Goal: Task Accomplishment & Management: Complete application form

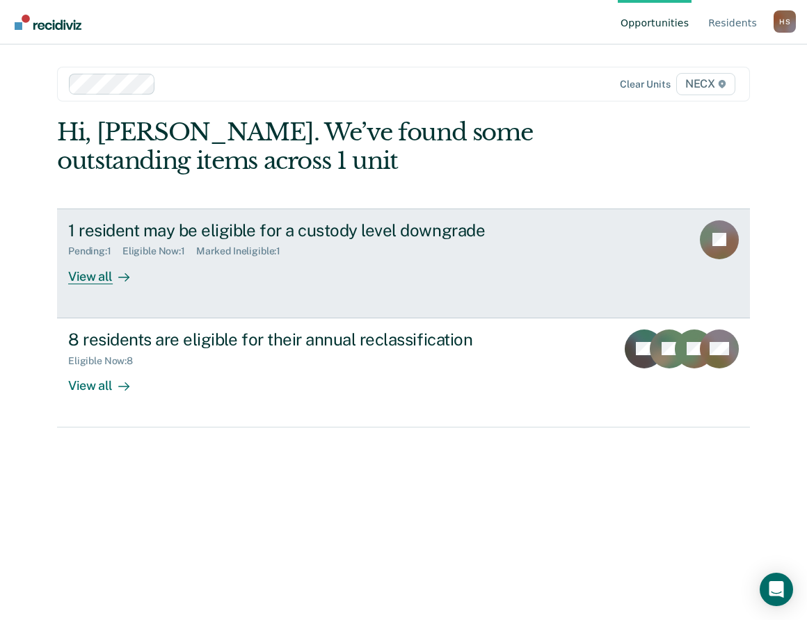
click at [95, 274] on div "View all" at bounding box center [107, 270] width 78 height 27
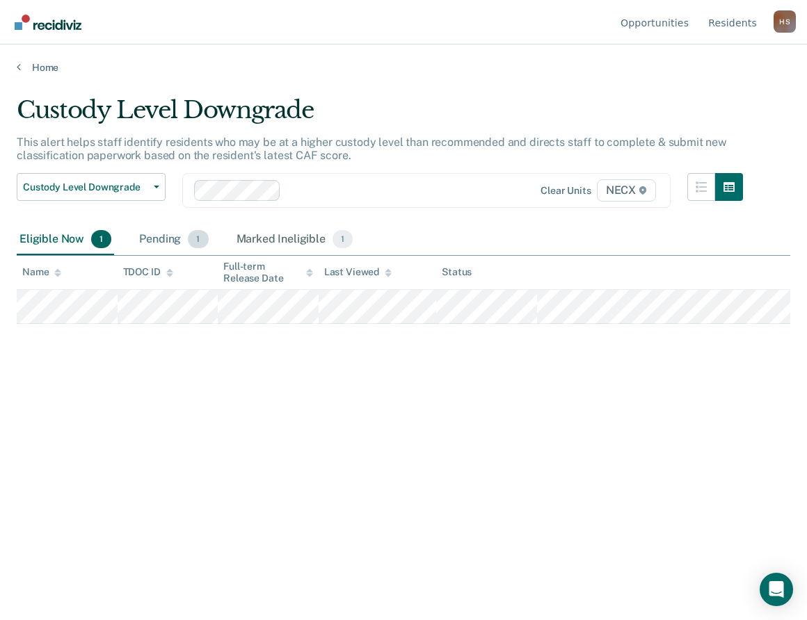
click at [164, 247] on div "Pending 1" at bounding box center [173, 240] width 74 height 31
click at [279, 240] on div "Marked Ineligible 1" at bounding box center [295, 240] width 122 height 31
click at [166, 243] on div "Pending 1" at bounding box center [173, 240] width 74 height 31
click at [65, 238] on div "Eligible Now 1" at bounding box center [65, 240] width 97 height 31
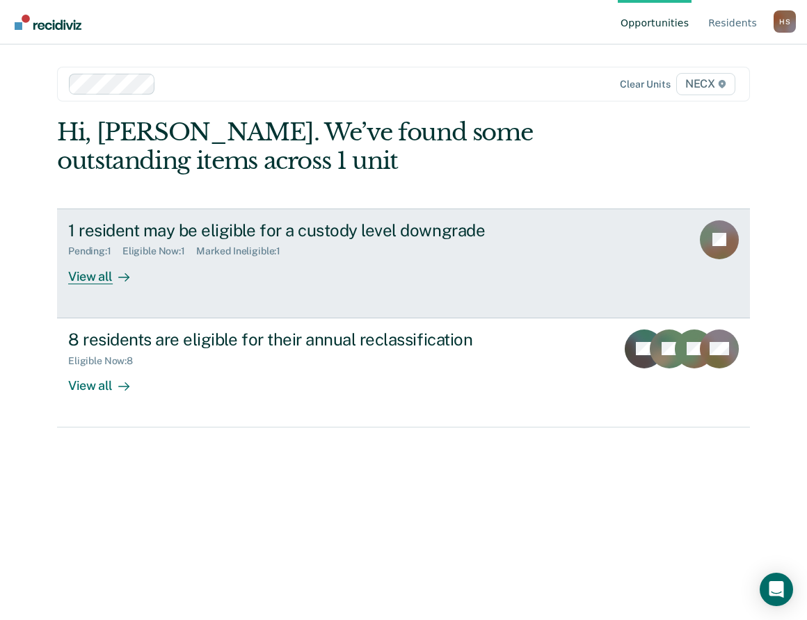
click at [174, 268] on div "1 resident may be eligible for a custody level downgrade Pending : 1 Eligible N…" at bounding box center [328, 252] width 521 height 64
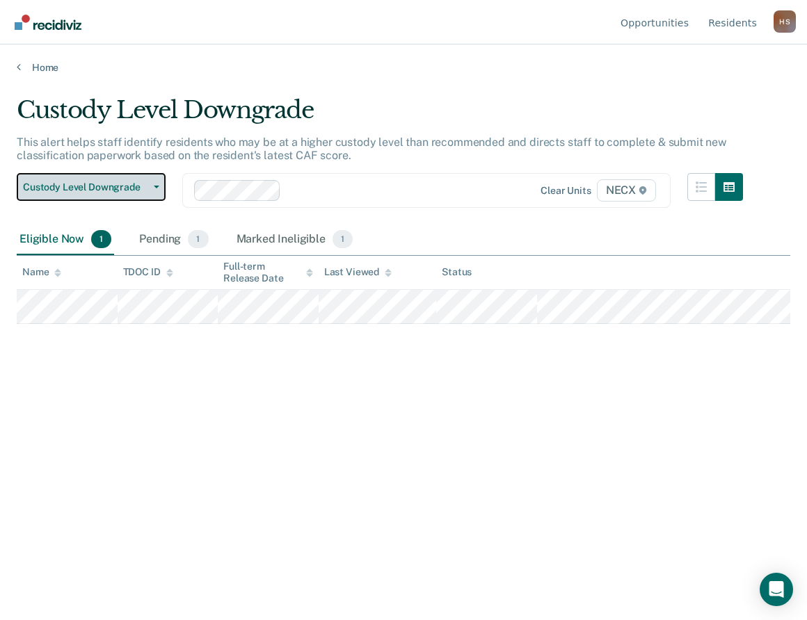
click at [89, 188] on span "Custody Level Downgrade" at bounding box center [85, 187] width 125 height 12
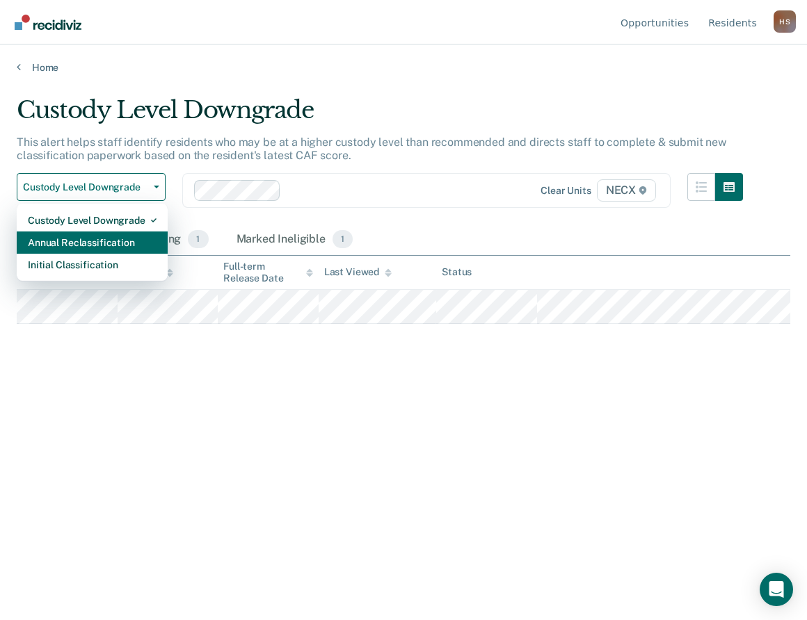
click at [74, 241] on div "Annual Reclassification" at bounding box center [92, 243] width 129 height 22
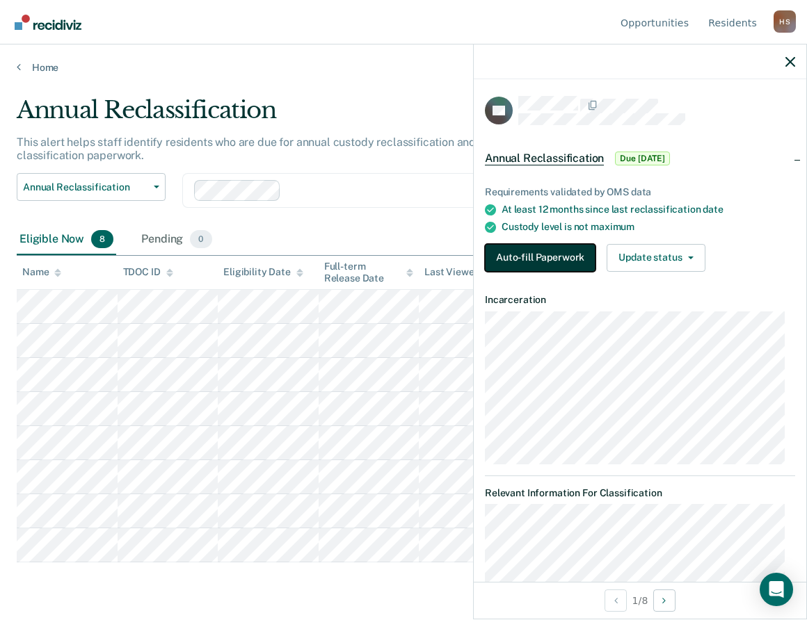
click at [542, 257] on button "Auto-fill Paperwork" at bounding box center [540, 258] width 111 height 28
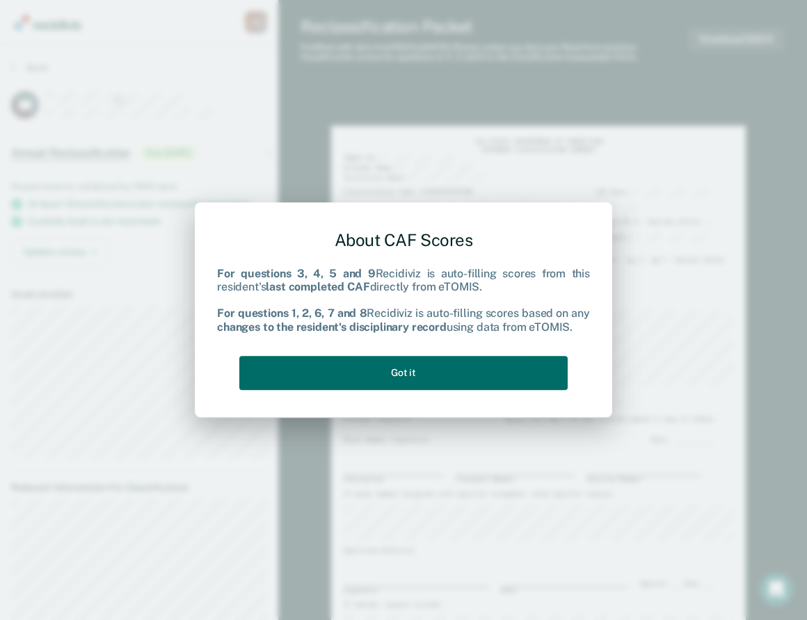
type textarea "x"
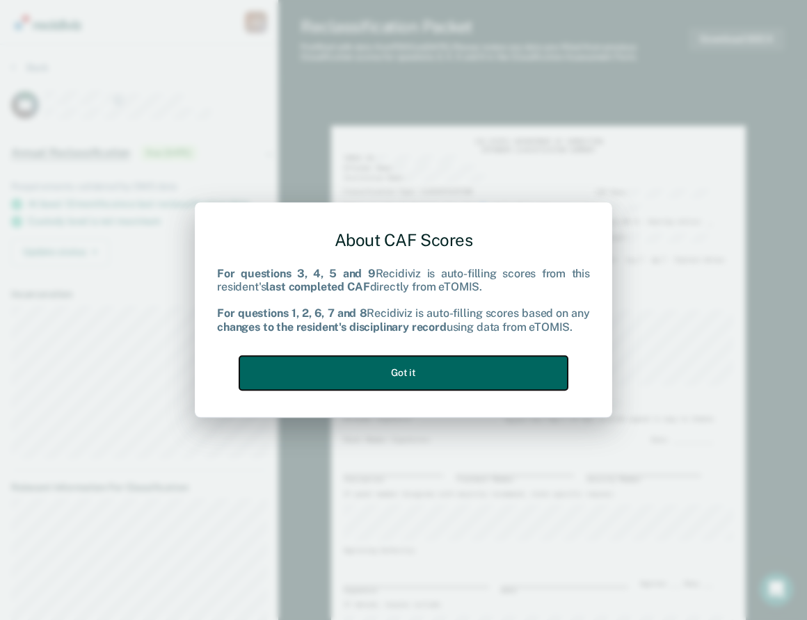
click at [374, 378] on button "Got it" at bounding box center [403, 373] width 328 height 34
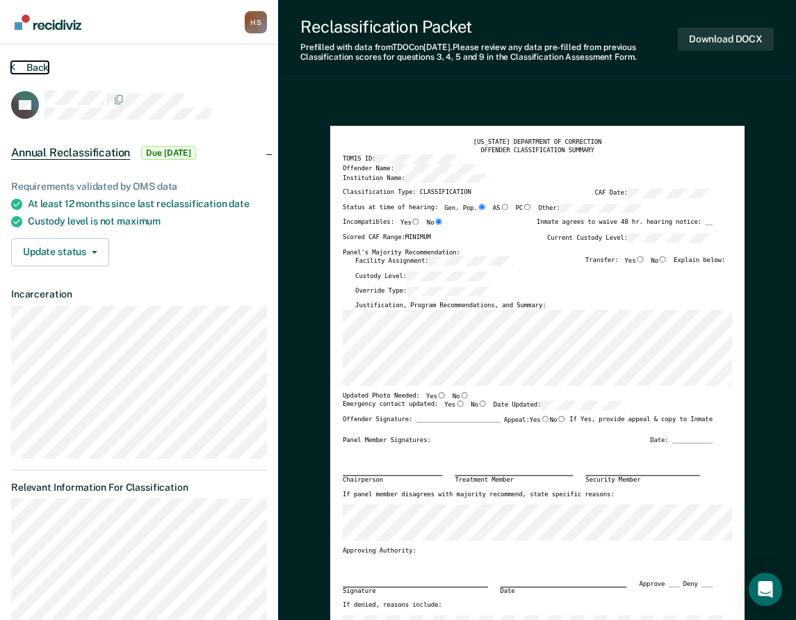
click at [33, 70] on button "Back" at bounding box center [30, 67] width 38 height 13
